Goal: Transaction & Acquisition: Purchase product/service

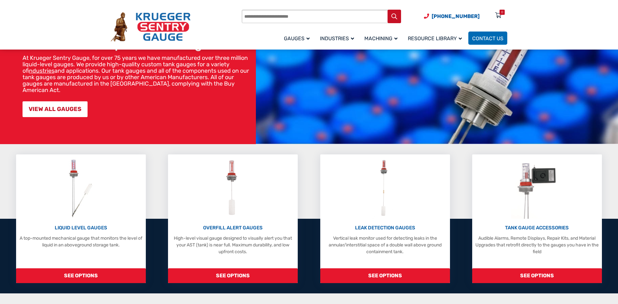
scroll to position [47, 0]
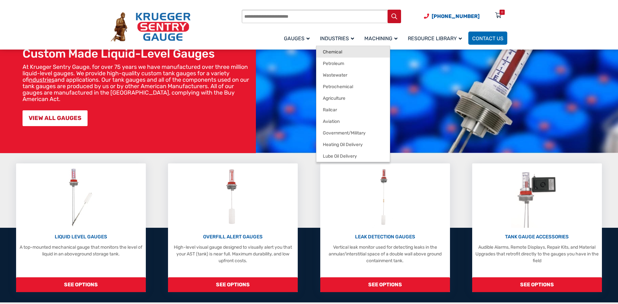
click at [330, 50] on span "Chemical" at bounding box center [332, 52] width 19 height 6
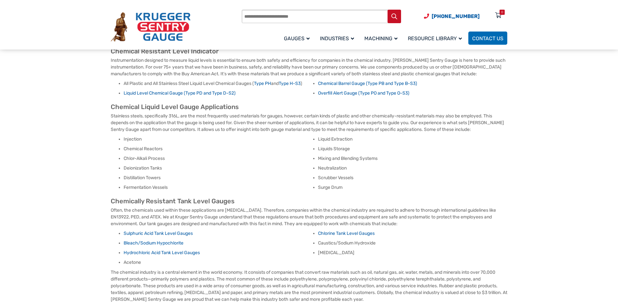
scroll to position [68, 0]
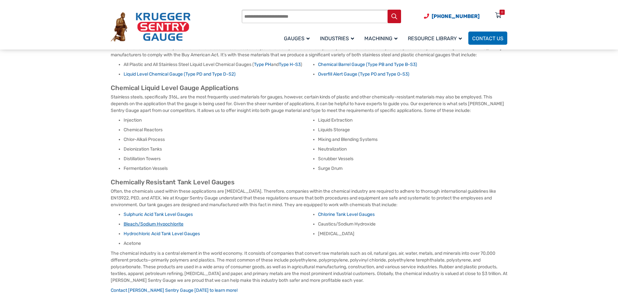
click at [171, 223] on link "Bleach/Sodium Hypochlorite" at bounding box center [154, 223] width 60 height 5
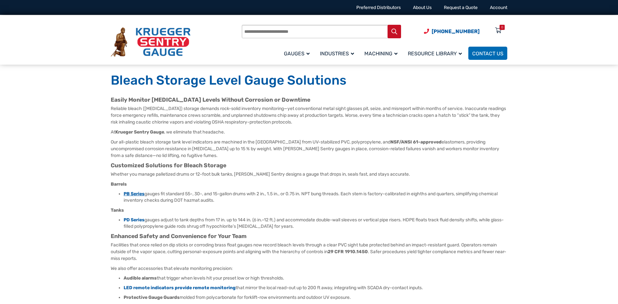
click at [132, 194] on b "PB Series" at bounding box center [134, 193] width 21 height 5
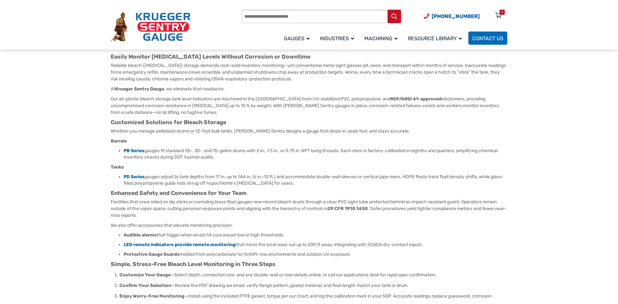
scroll to position [49, 0]
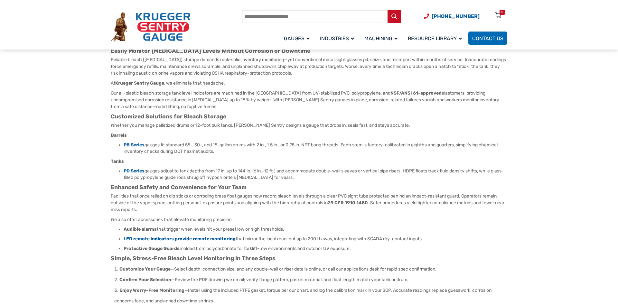
click at [131, 169] on b "PD Series" at bounding box center [134, 170] width 21 height 5
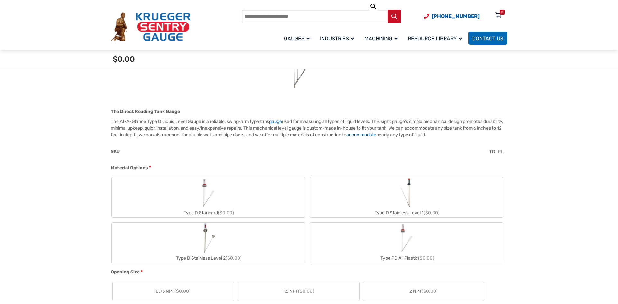
scroll to position [166, 0]
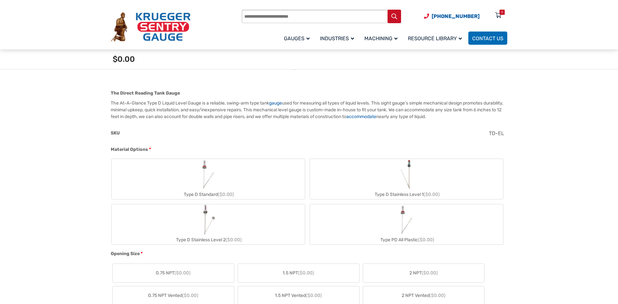
click at [404, 239] on div "Type PD All Plastic ($0.00)" at bounding box center [406, 239] width 193 height 9
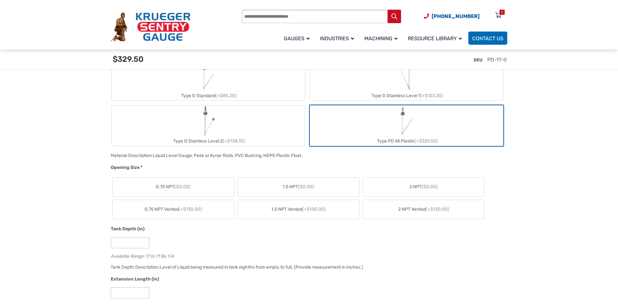
scroll to position [281, 0]
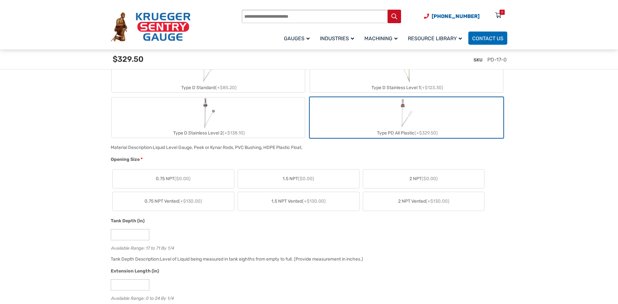
click at [424, 180] on span "($0.00)" at bounding box center [429, 178] width 16 height 5
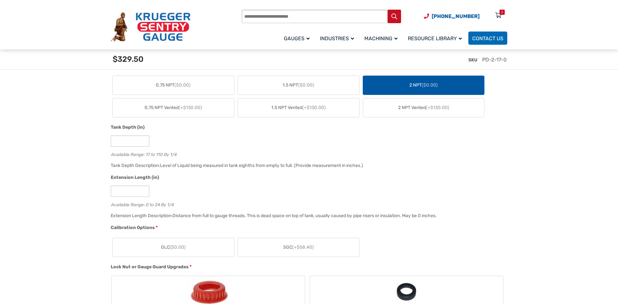
scroll to position [367, 0]
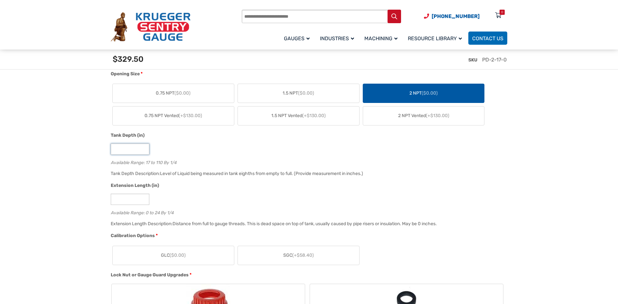
drag, startPoint x: 114, startPoint y: 147, endPoint x: 108, endPoint y: 149, distance: 6.2
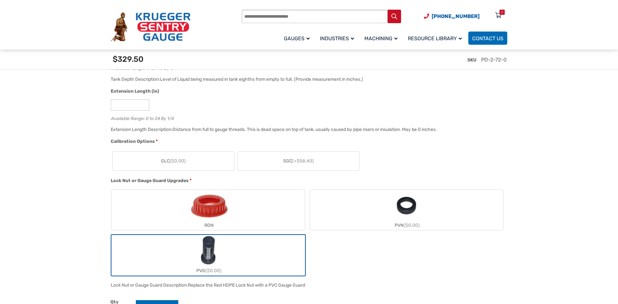
scroll to position [461, 0]
type input "**"
click at [197, 161] on label "GLC ($0.00)" at bounding box center [173, 161] width 121 height 19
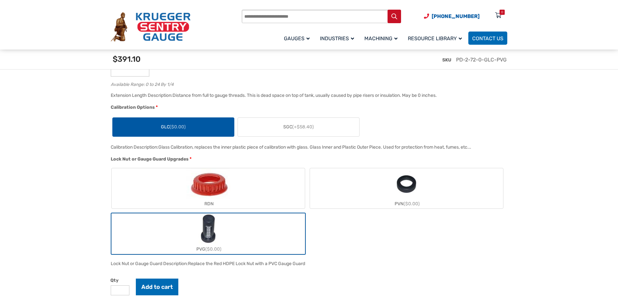
scroll to position [498, 0]
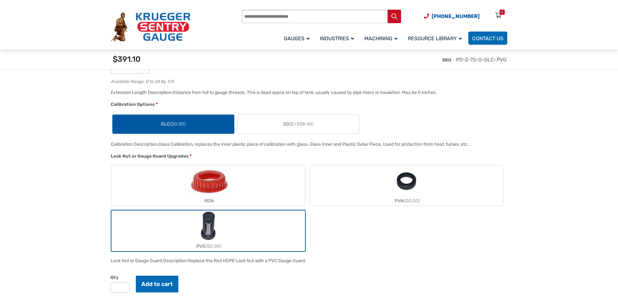
click at [249, 180] on label "RDN" at bounding box center [208, 185] width 193 height 40
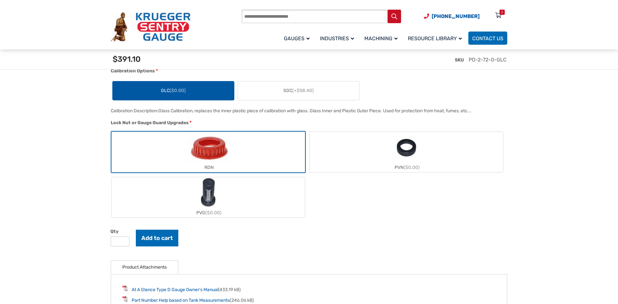
scroll to position [528, 0]
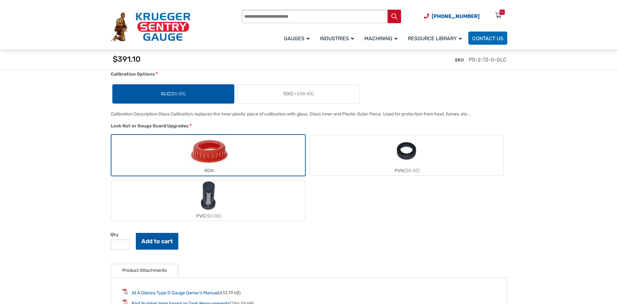
click at [153, 239] on button "Add to cart" at bounding box center [157, 241] width 42 height 17
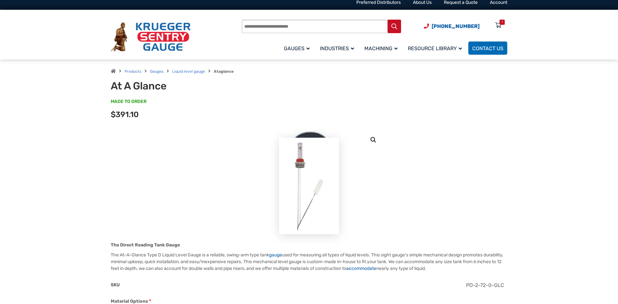
scroll to position [0, 0]
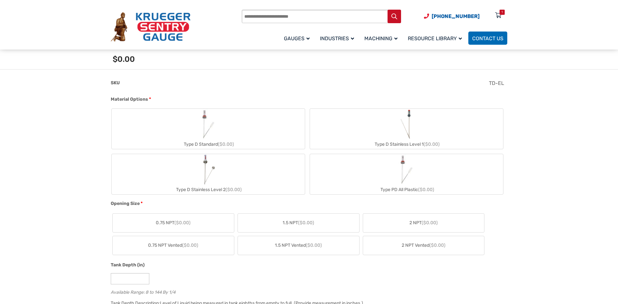
scroll to position [123, 0]
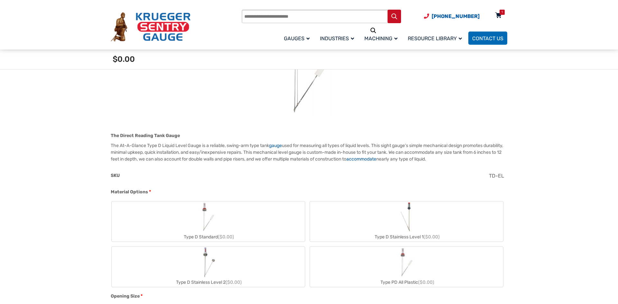
click at [501, 12] on div "1" at bounding box center [501, 12] width 1 height 5
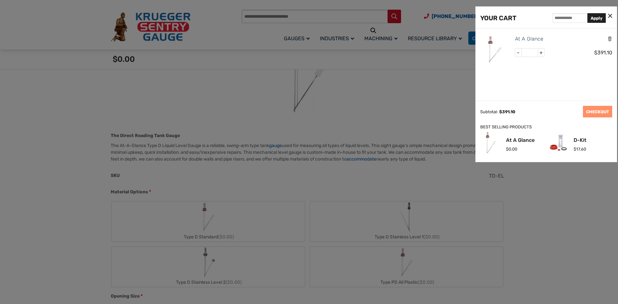
click at [609, 16] on icon at bounding box center [610, 16] width 4 height 7
